Goal: Information Seeking & Learning: Check status

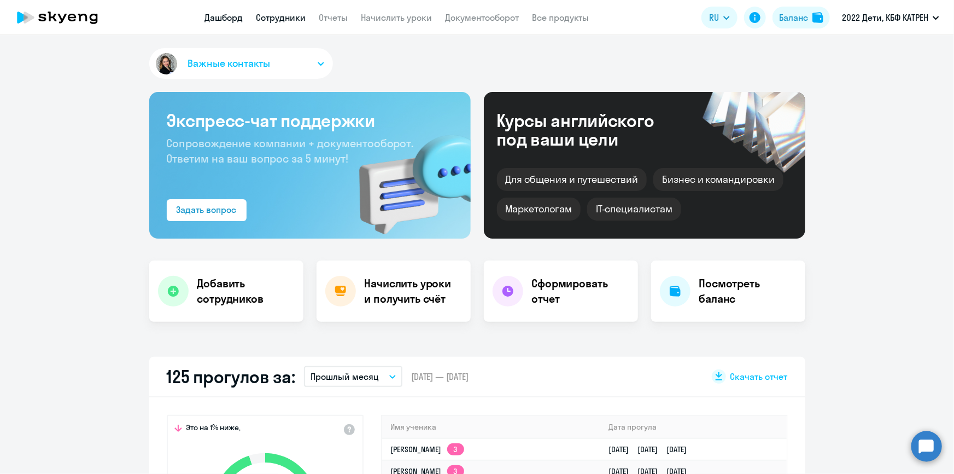
click at [273, 16] on link "Сотрудники" at bounding box center [281, 17] width 50 height 11
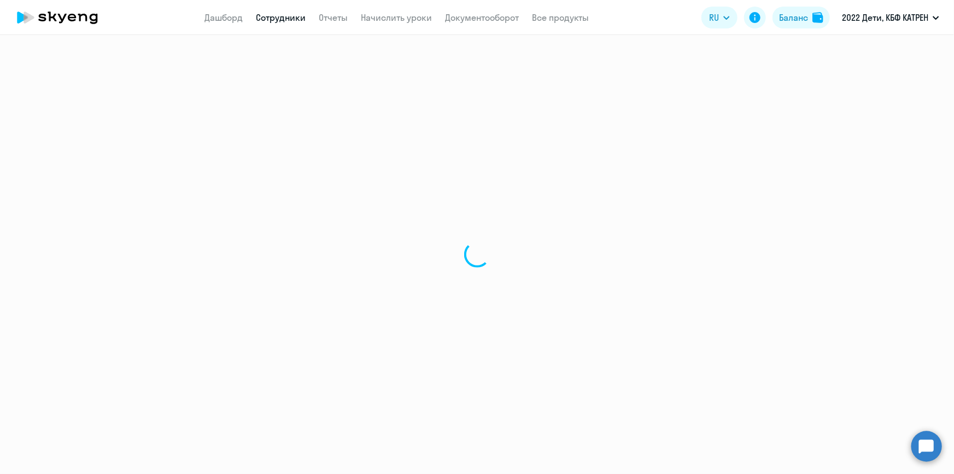
select select "30"
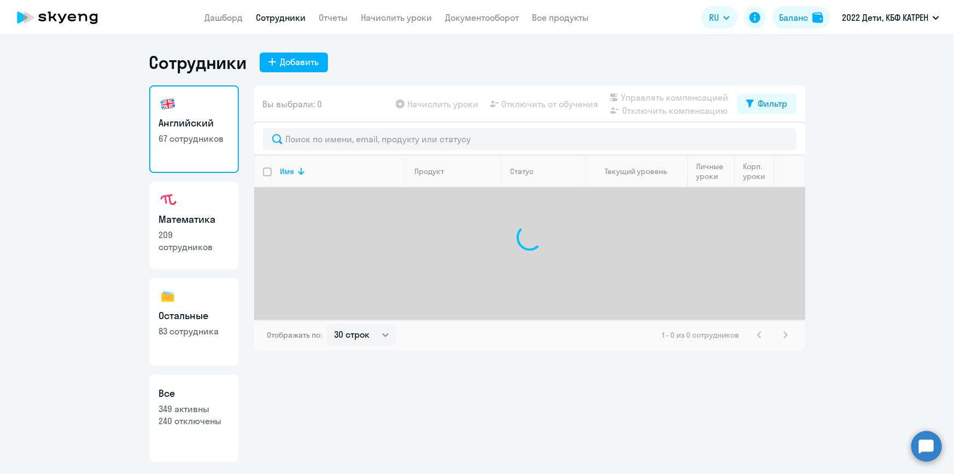
click at [196, 415] on p "240 отключены" at bounding box center [194, 421] width 70 height 12
select select "30"
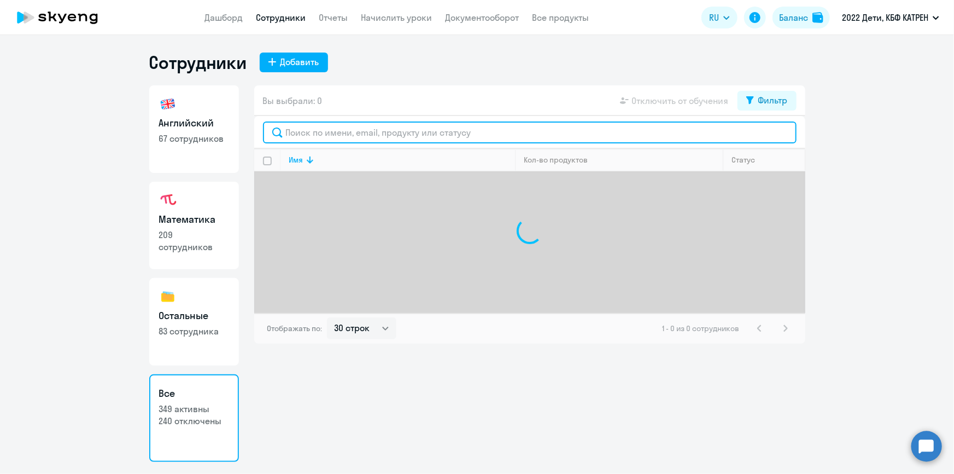
click at [358, 131] on input "text" at bounding box center [530, 132] width 534 height 22
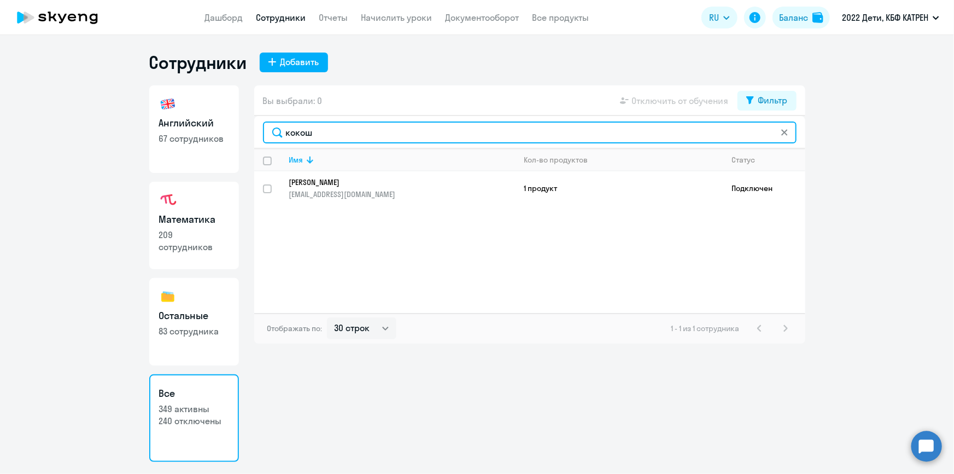
type input "кокош"
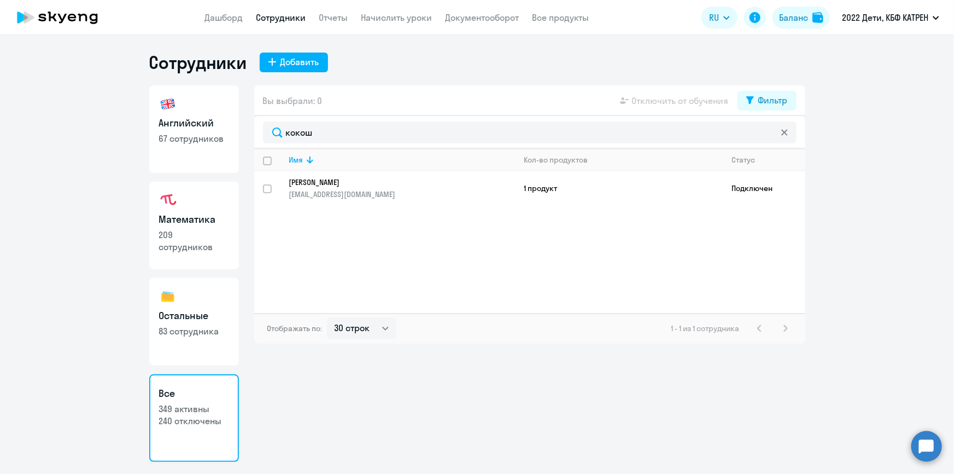
click at [355, 180] on p "[PERSON_NAME]" at bounding box center [394, 182] width 211 height 10
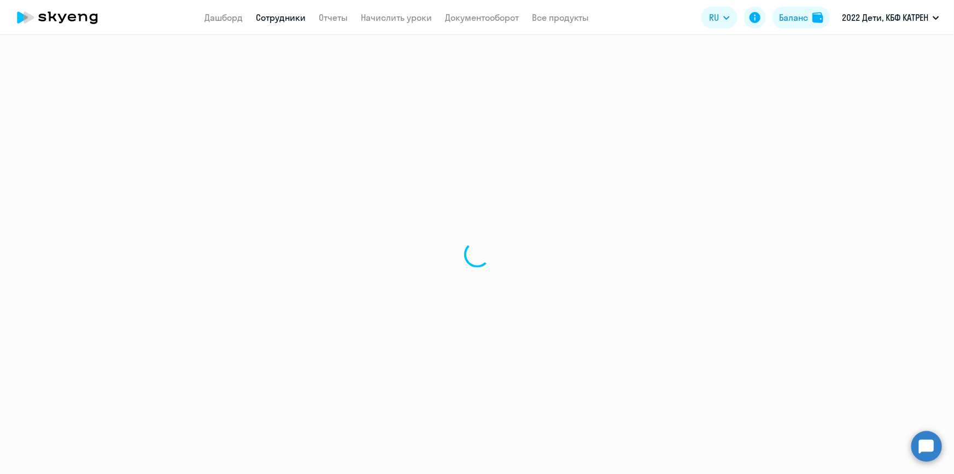
select select "english"
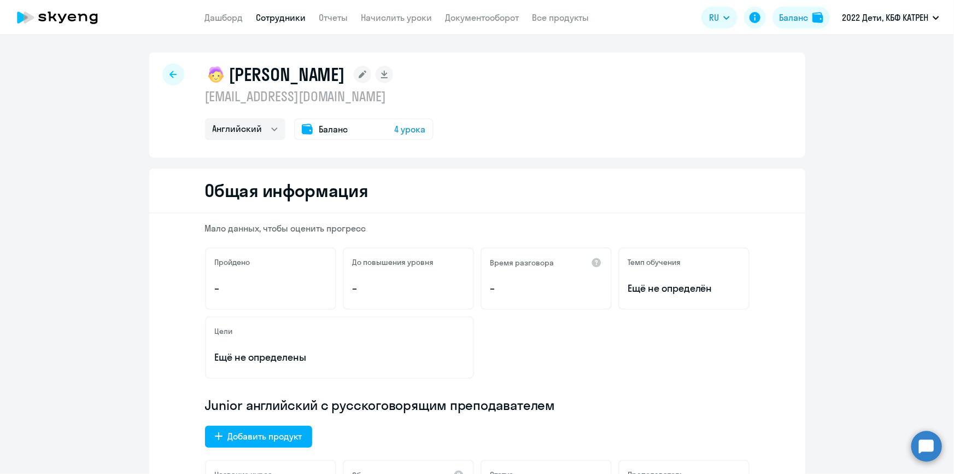
click at [930, 452] on circle at bounding box center [927, 445] width 31 height 31
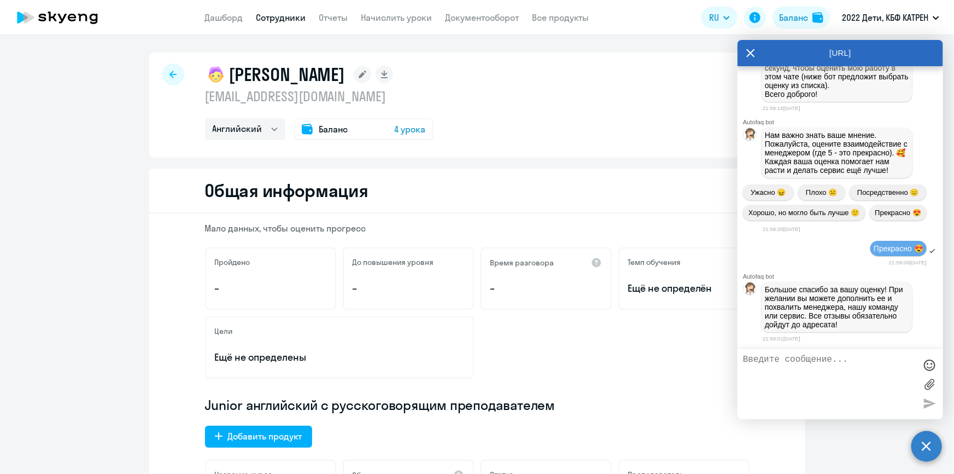
scroll to position [43815, 0]
click at [334, 16] on link "Отчеты" at bounding box center [333, 17] width 29 height 11
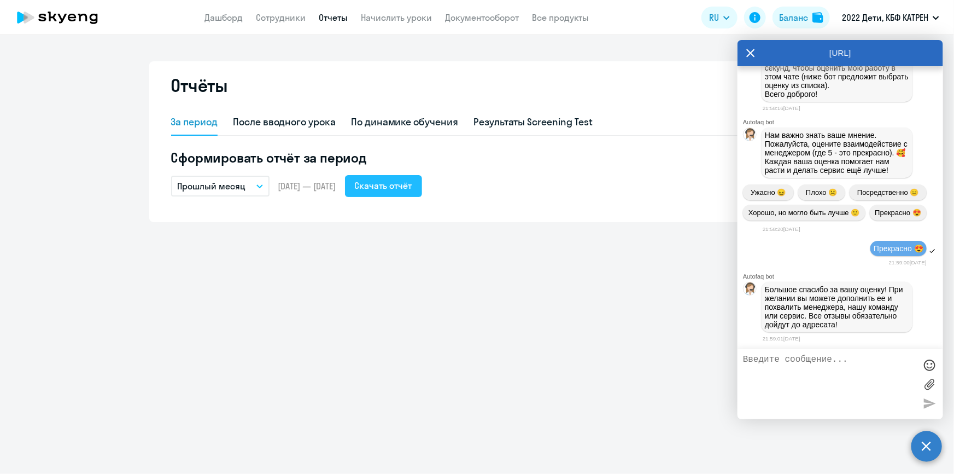
click at [412, 185] on div "Скачать отчёт" at bounding box center [383, 185] width 57 height 13
click at [398, 184] on div "Скачать отчёт" at bounding box center [383, 185] width 57 height 13
click at [750, 52] on icon at bounding box center [751, 53] width 8 height 8
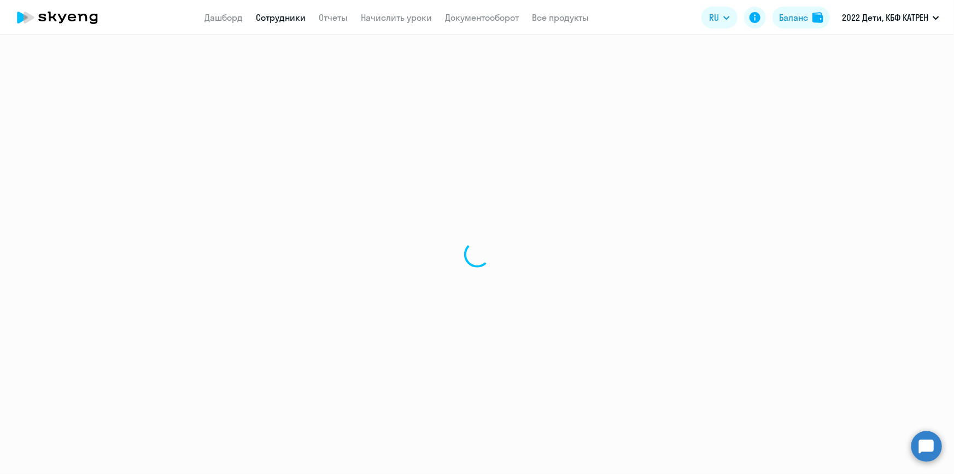
select select "english"
select select "30"
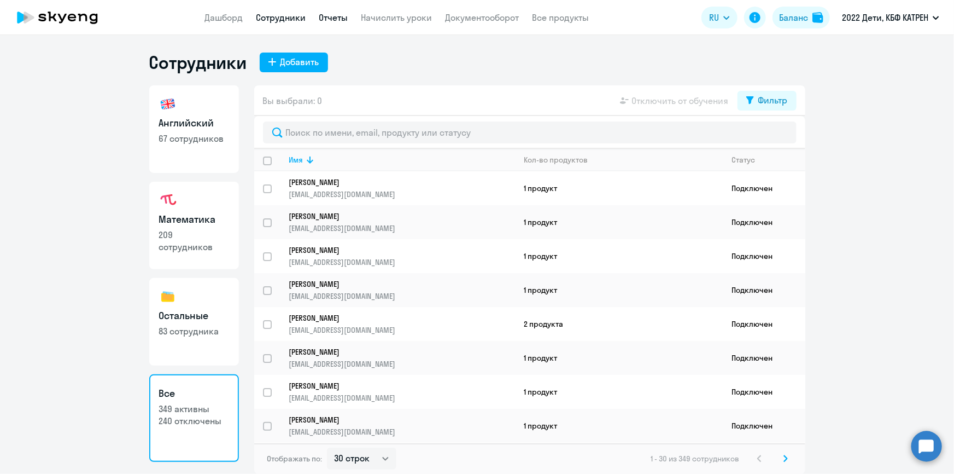
click at [336, 15] on link "Отчеты" at bounding box center [333, 17] width 29 height 11
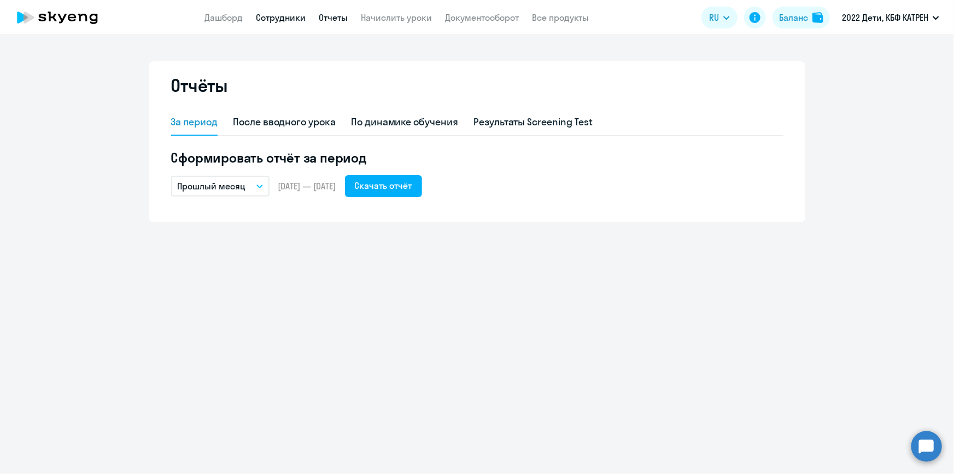
click at [269, 16] on link "Сотрудники" at bounding box center [281, 17] width 50 height 11
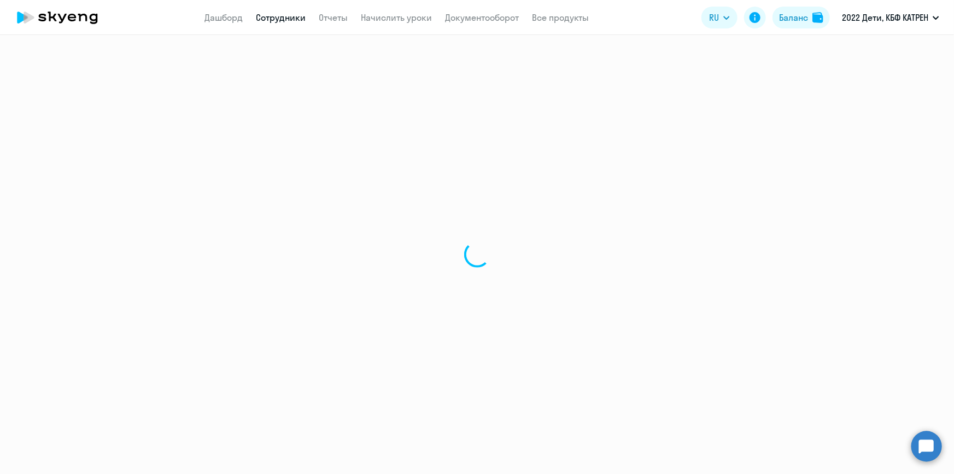
select select "30"
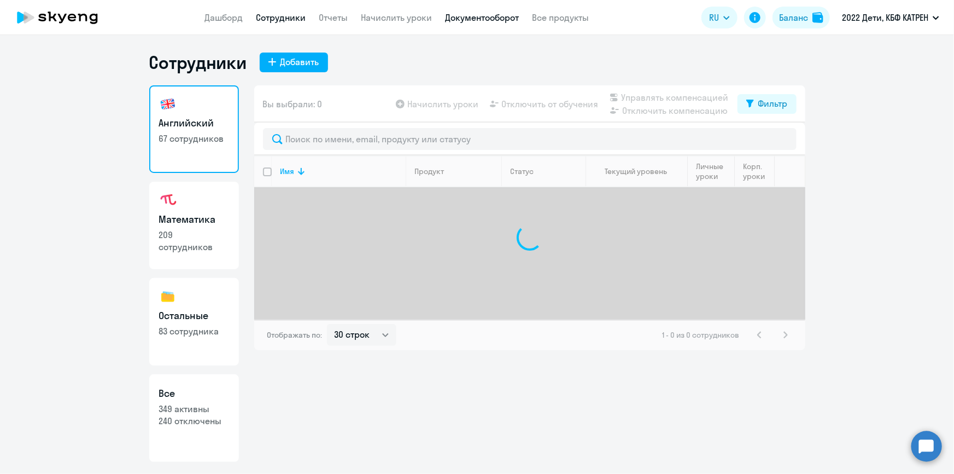
click at [481, 16] on link "Документооборот" at bounding box center [483, 17] width 74 height 11
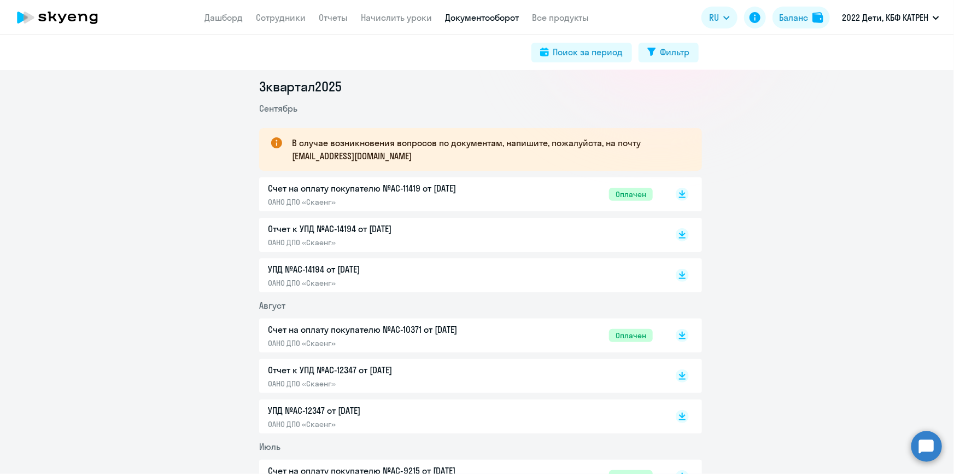
scroll to position [149, 0]
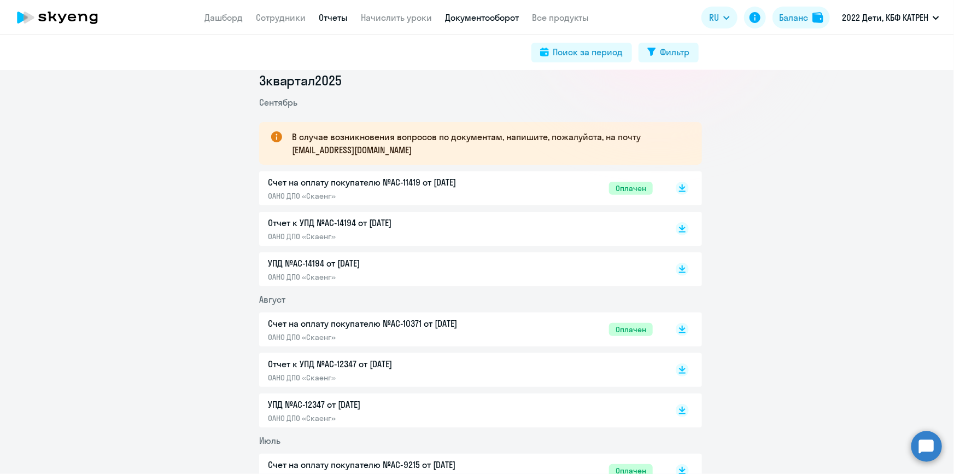
click at [337, 20] on link "Отчеты" at bounding box center [333, 17] width 29 height 11
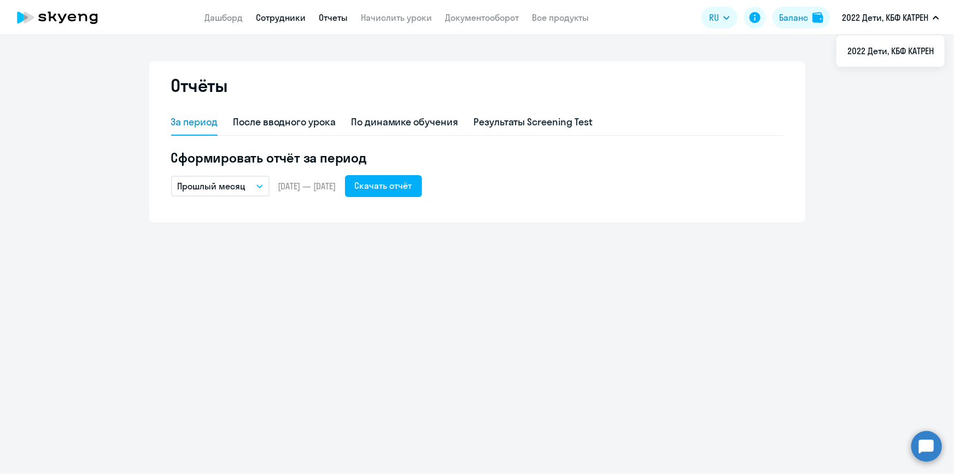
click at [272, 16] on link "Сотрудники" at bounding box center [281, 17] width 50 height 11
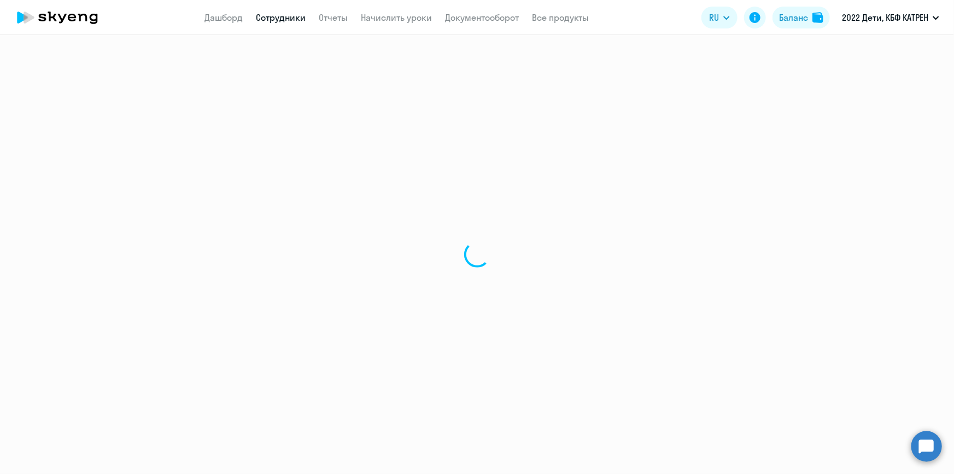
select select "30"
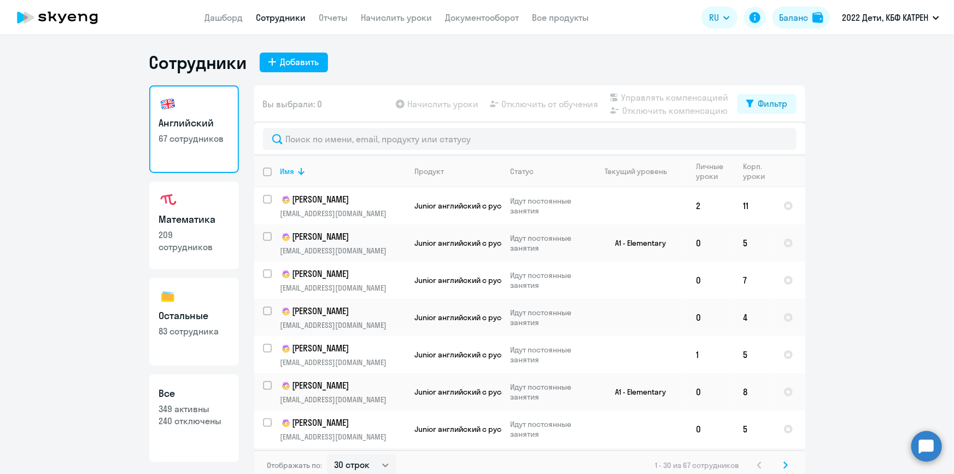
click at [191, 413] on p "349 активны" at bounding box center [194, 408] width 70 height 12
select select "30"
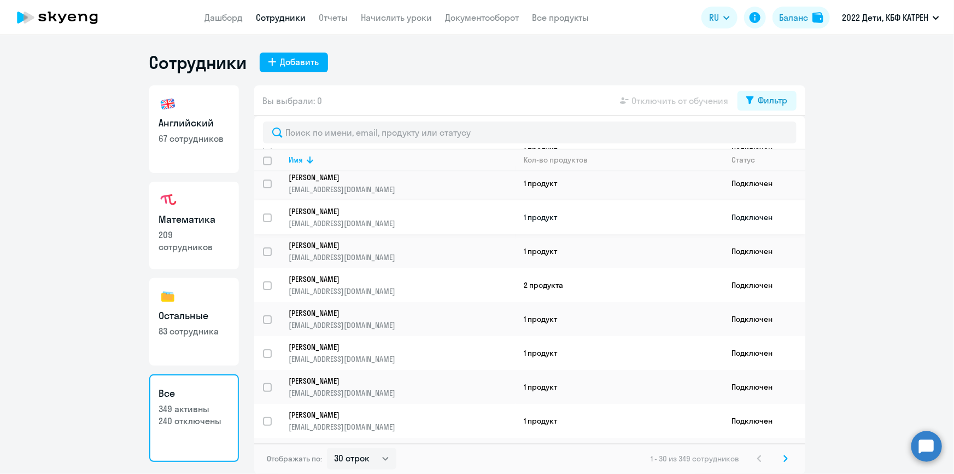
scroll to position [248, 0]
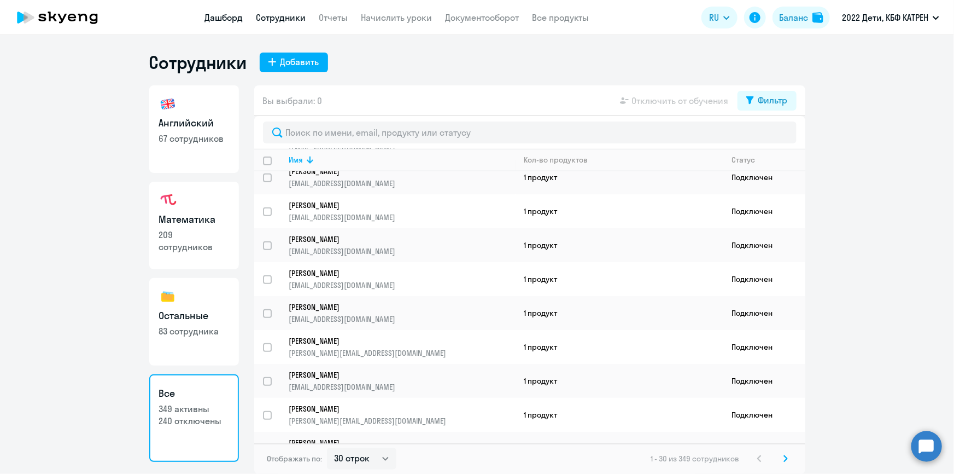
click at [234, 14] on link "Дашборд" at bounding box center [224, 17] width 38 height 11
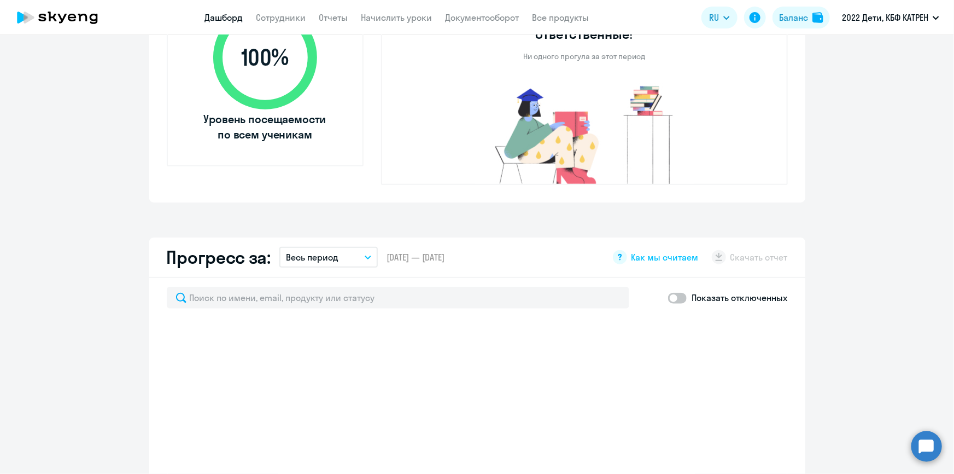
scroll to position [248, 0]
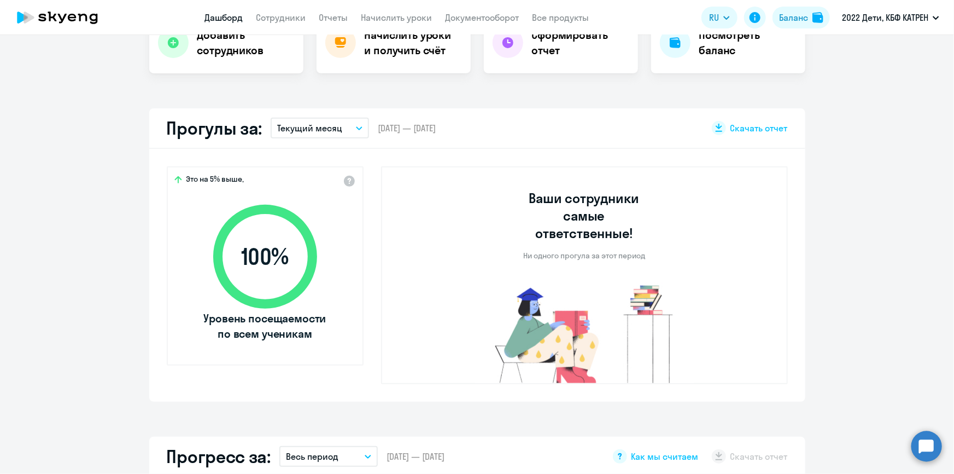
select select "30"
click at [357, 129] on icon "button" at bounding box center [359, 128] width 5 height 3
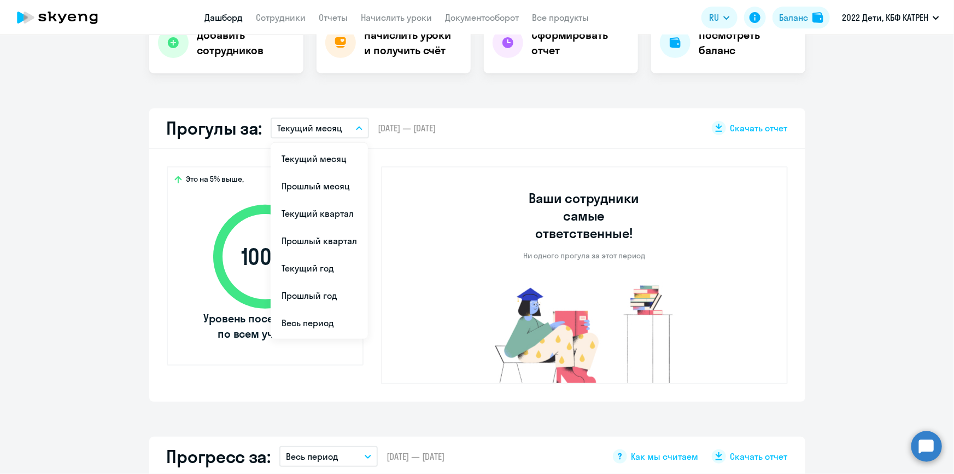
click at [312, 184] on li "Прошлый месяц" at bounding box center [319, 185] width 97 height 27
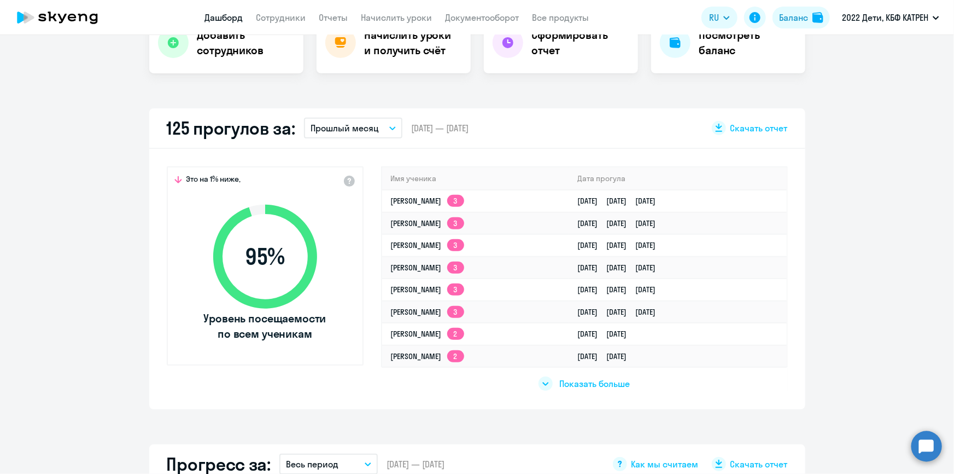
click at [615, 377] on span "Показать больше" at bounding box center [594, 383] width 71 height 12
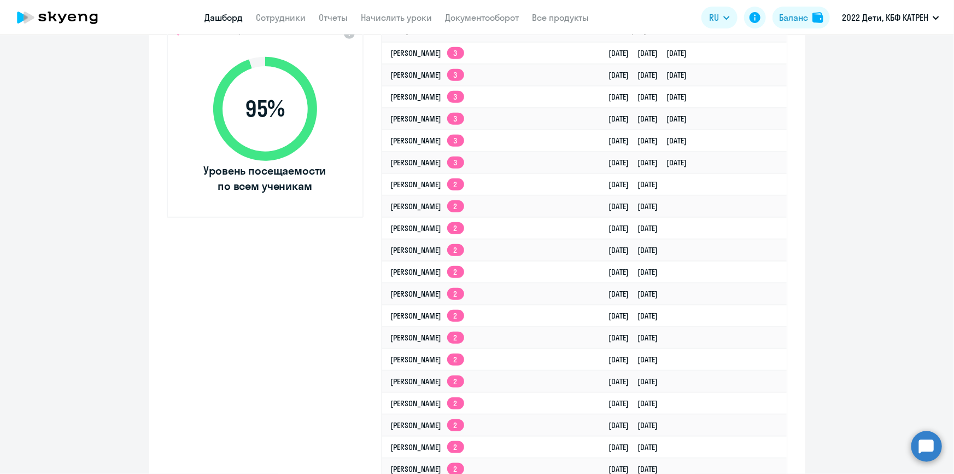
scroll to position [298, 0]
